Goal: Information Seeking & Learning: Check status

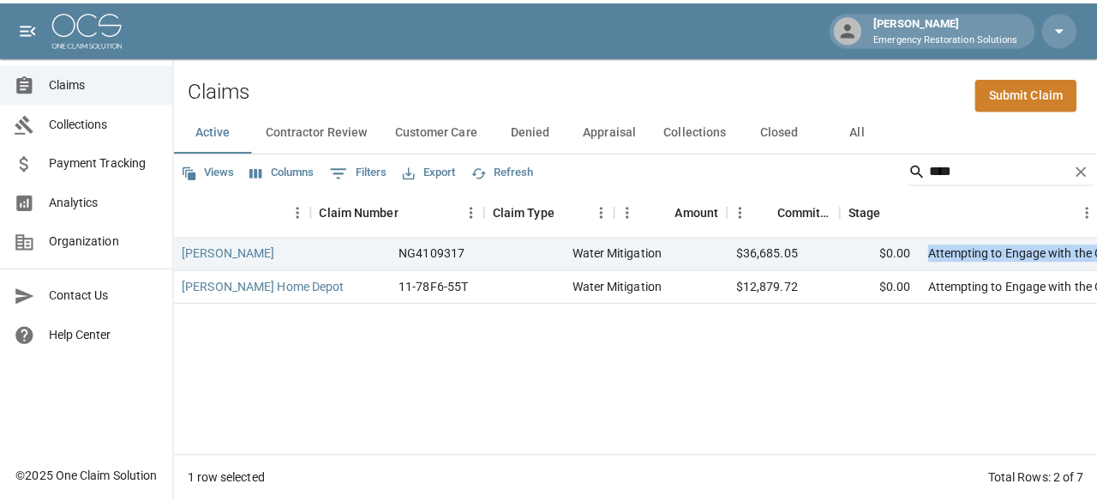
scroll to position [0, 79]
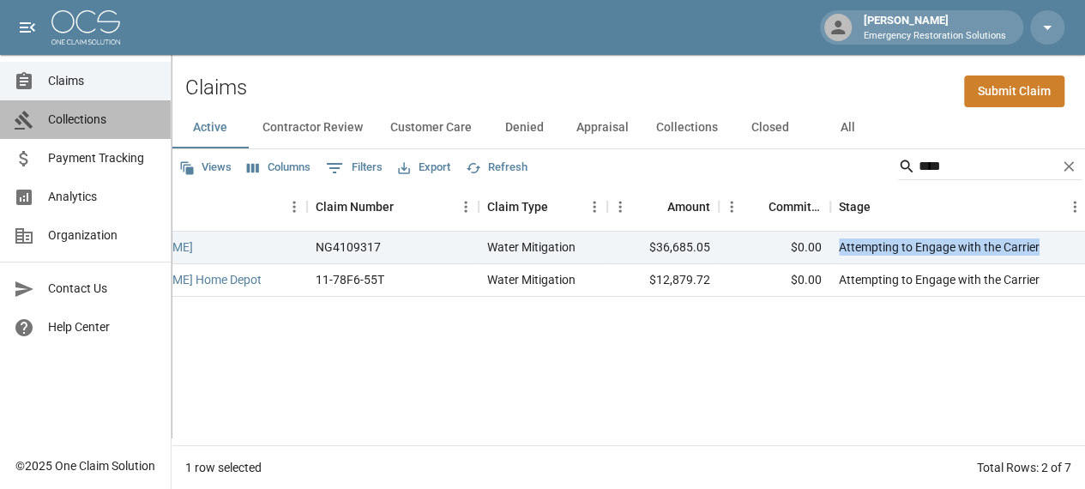
click at [132, 136] on link "Collections" at bounding box center [85, 119] width 171 height 39
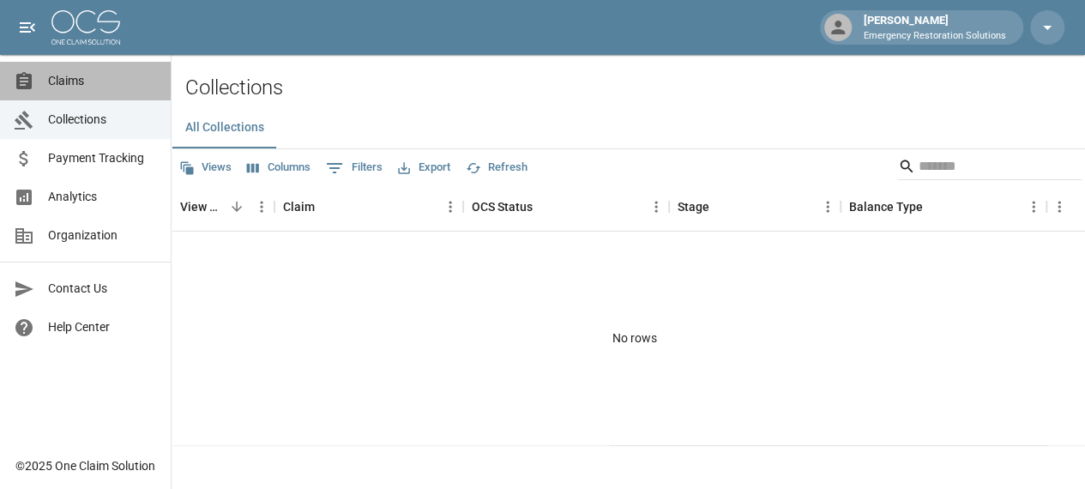
click at [87, 92] on link "Claims" at bounding box center [85, 81] width 171 height 39
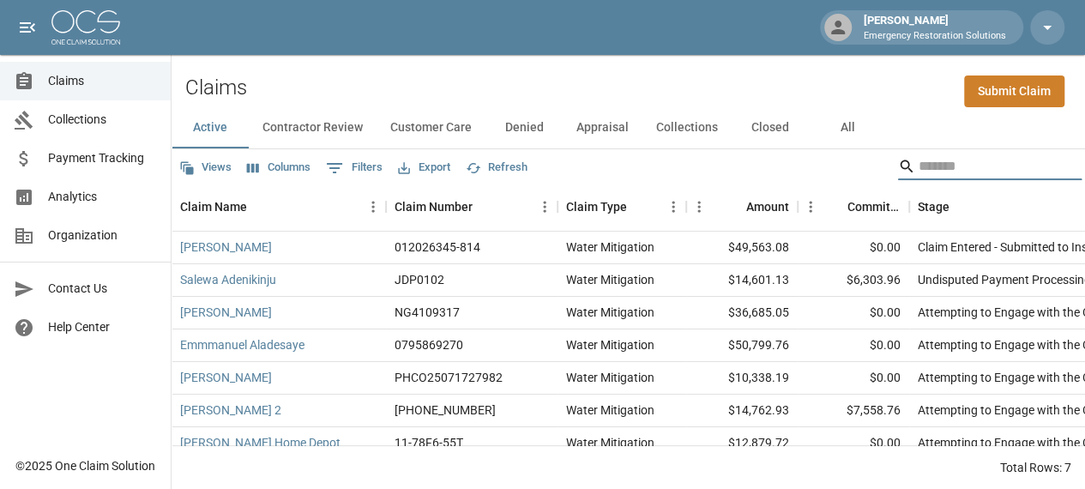
click at [936, 169] on input "Search" at bounding box center [986, 166] width 137 height 27
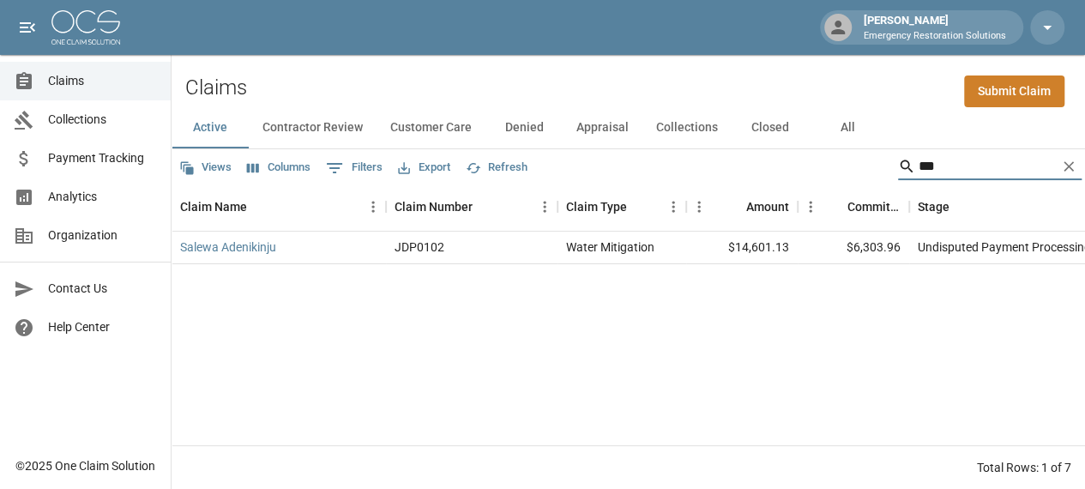
type input "***"
click at [518, 342] on div "Salewa Adenikinju JDP0102 Water Mitigation $14,601.13 $6,303.96 Undisputed Paym…" at bounding box center [972, 337] width 1603 height 213
click at [977, 161] on input "***" at bounding box center [986, 166] width 137 height 27
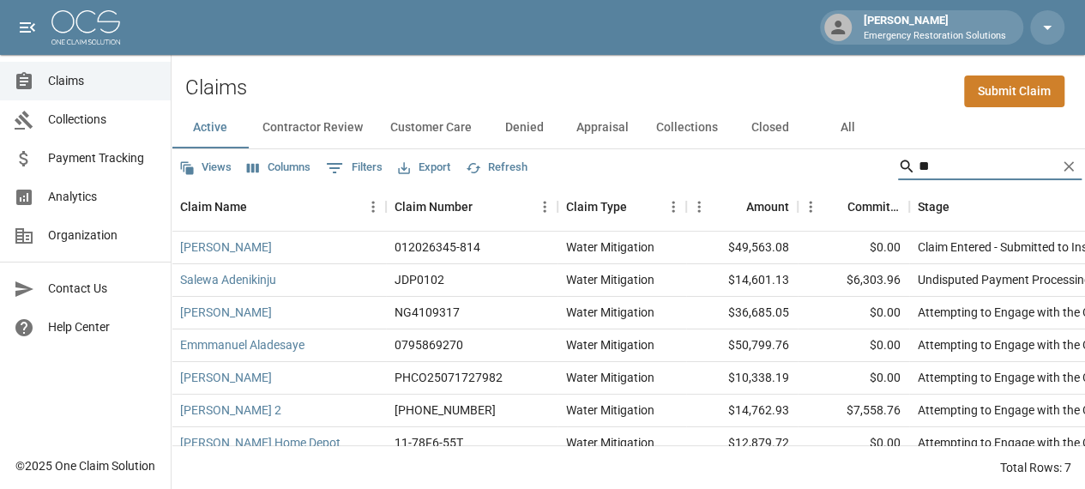
type input "*"
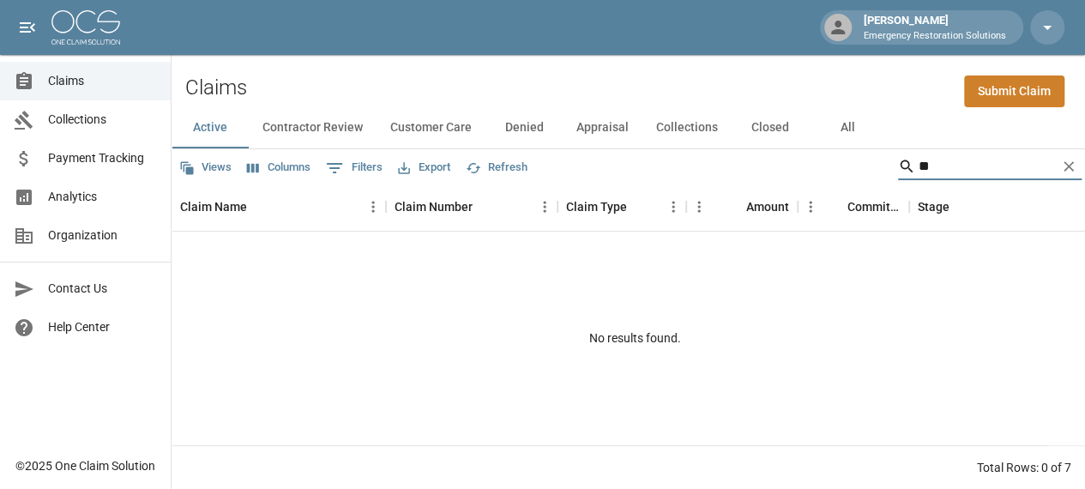
type input "*"
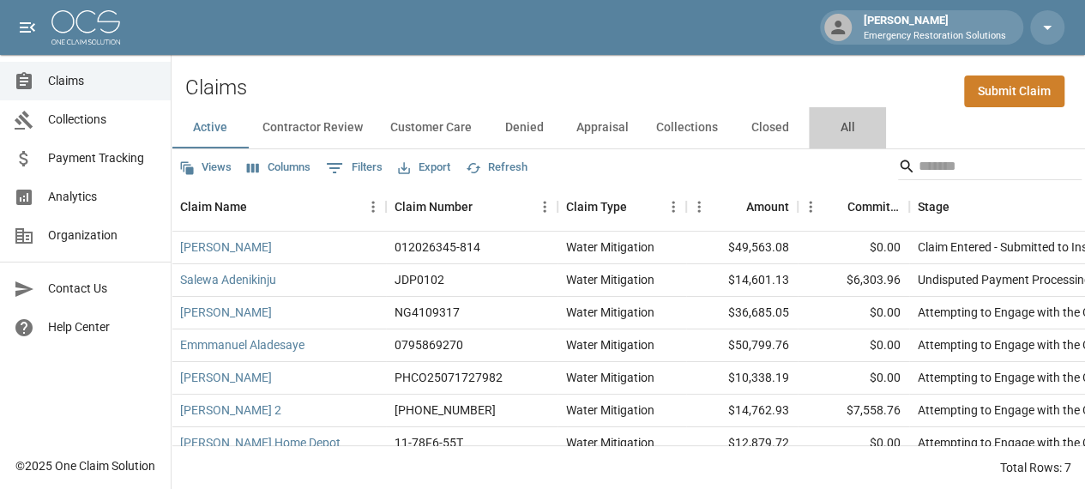
click at [839, 124] on button "All" at bounding box center [846, 127] width 77 height 41
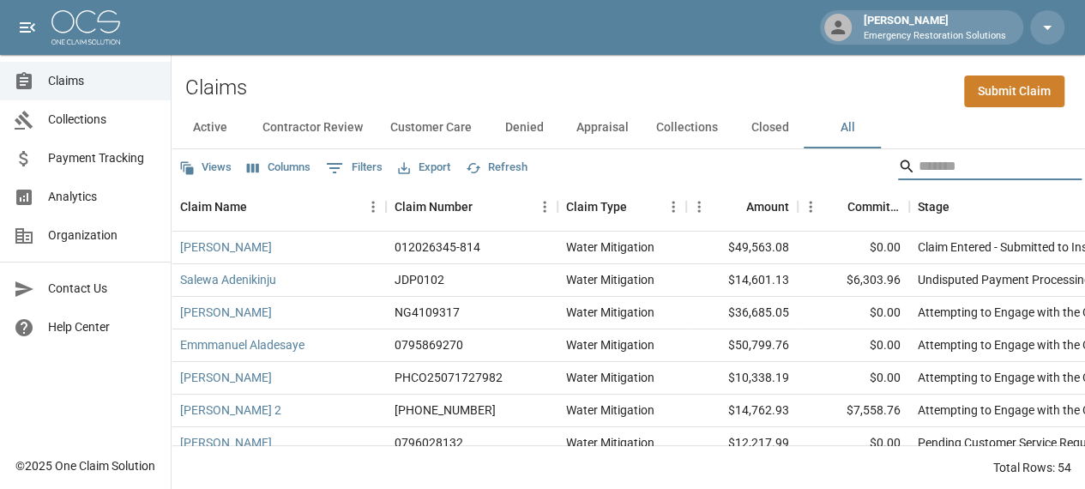
click at [940, 168] on input "Search" at bounding box center [986, 166] width 137 height 27
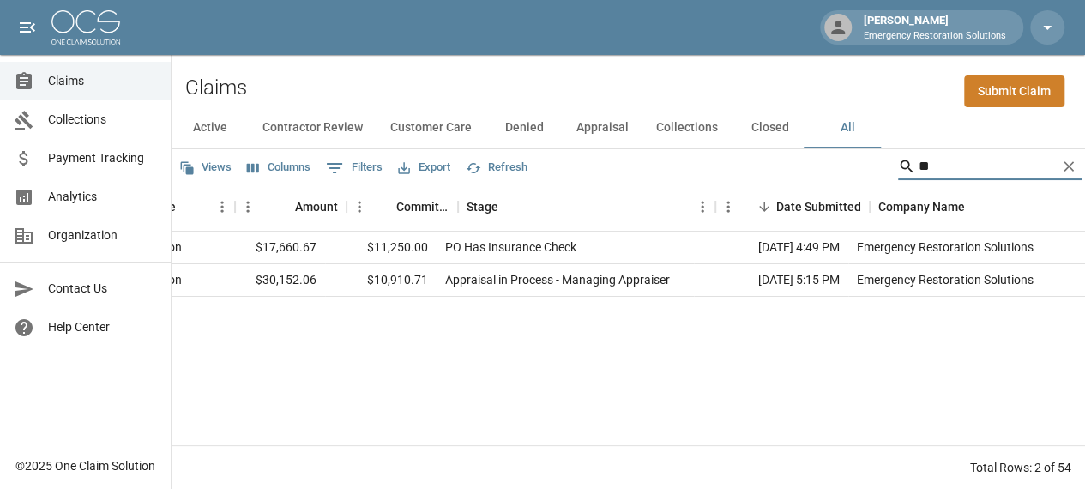
scroll to position [0, 373]
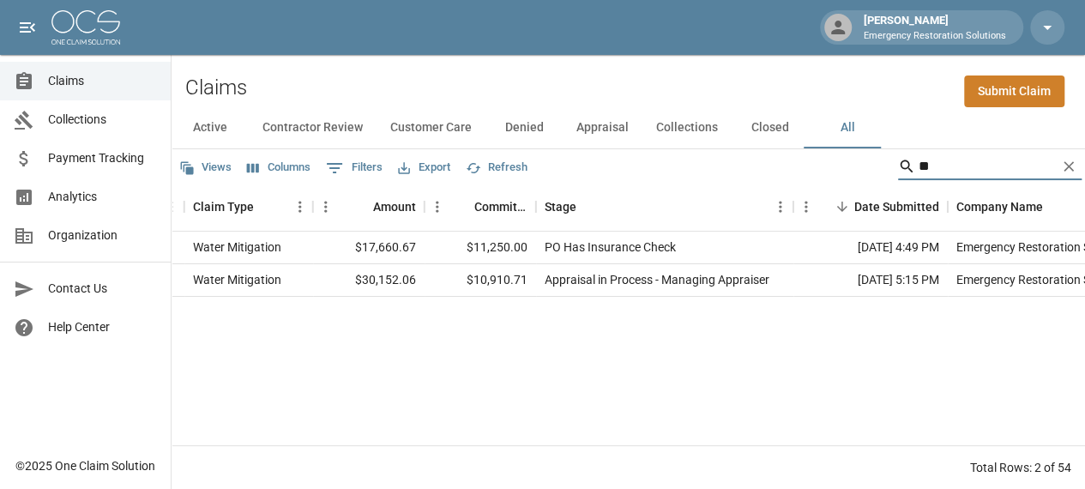
type input "**"
click at [706, 286] on div "Appraisal in Process - Managing Appraiser" at bounding box center [656, 279] width 225 height 17
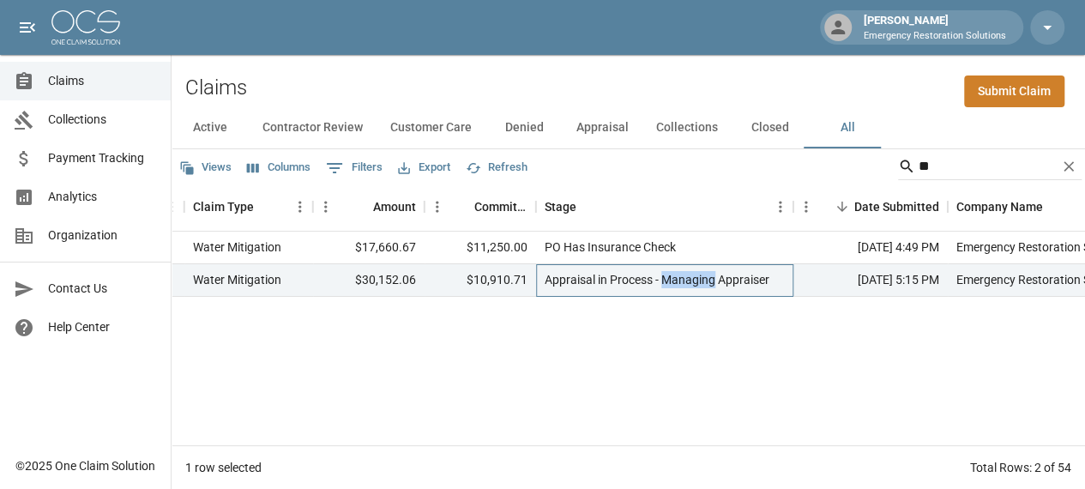
click at [706, 286] on div "Appraisal in Process - Managing Appraiser" at bounding box center [656, 279] width 225 height 17
copy div "Appraisal in Process - Managing Appraiser"
